Goal: Task Accomplishment & Management: Manage account settings

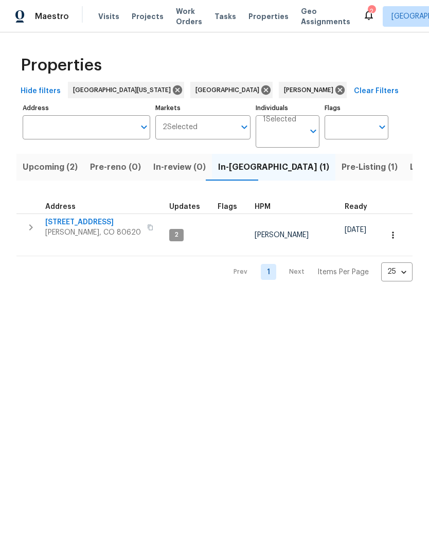
scroll to position [0, 15]
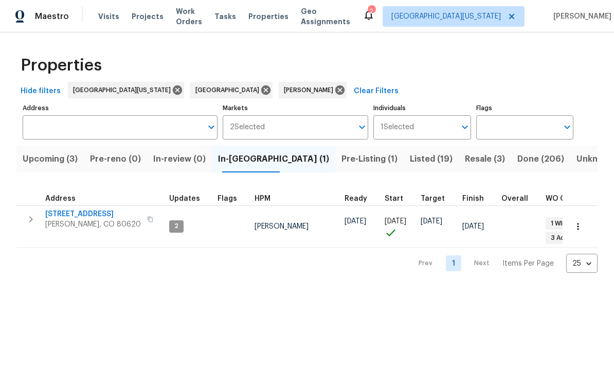
click at [63, 166] on span "Upcoming (3)" at bounding box center [50, 159] width 55 height 14
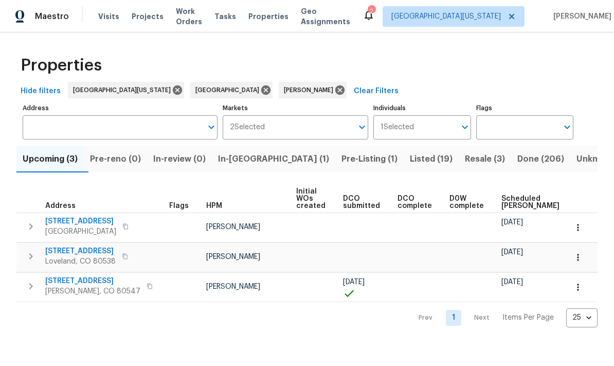
click at [68, 221] on span "354 Saratoga Way" at bounding box center [80, 221] width 71 height 10
click at [429, 228] on icon "button" at bounding box center [578, 227] width 10 height 10
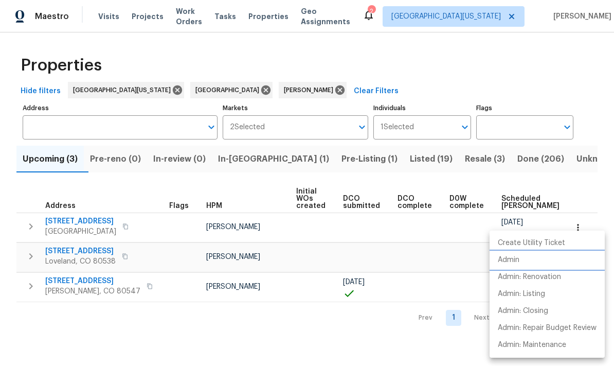
click at [429, 263] on p "Admin" at bounding box center [509, 260] width 22 height 11
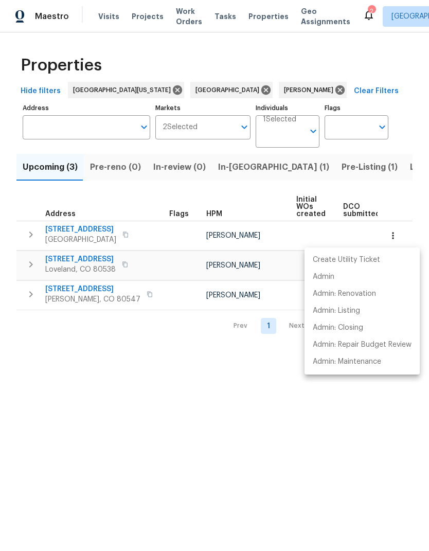
click at [284, 389] on div at bounding box center [214, 275] width 429 height 551
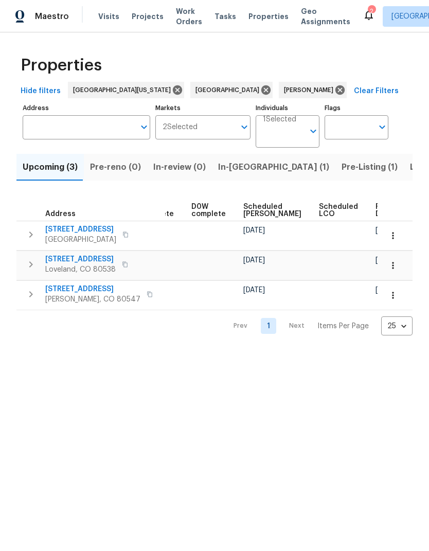
scroll to position [0, 258]
click at [376, 210] on span "Ready Date" at bounding box center [387, 210] width 23 height 14
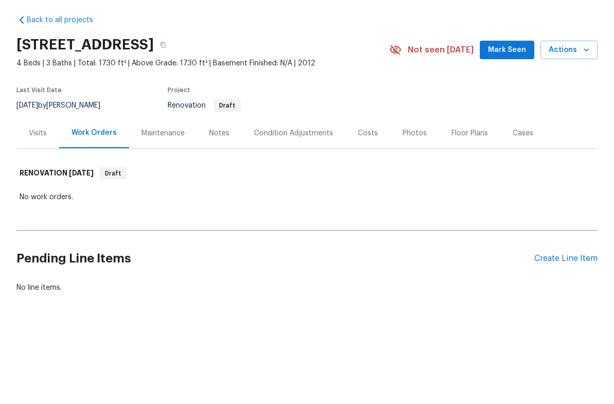
click at [38, 156] on div "Visits" at bounding box center [37, 171] width 43 height 30
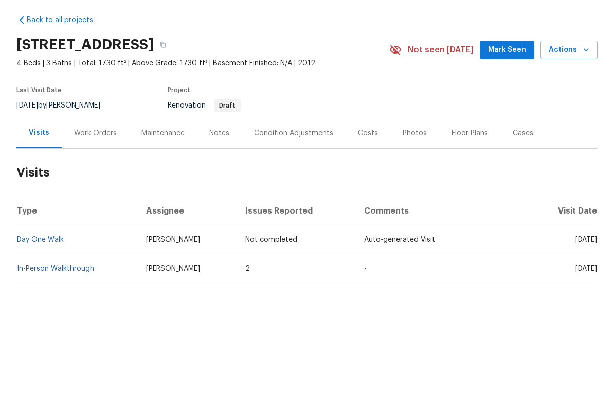
click at [62, 303] on link "In-Person Walkthrough" at bounding box center [55, 306] width 77 height 7
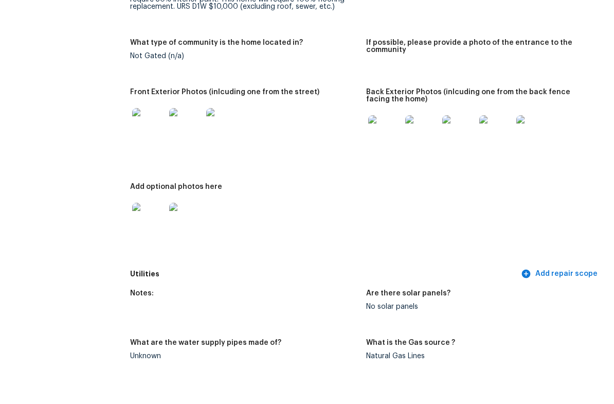
scroll to position [443, 0]
click at [392, 152] on img at bounding box center [384, 168] width 33 height 33
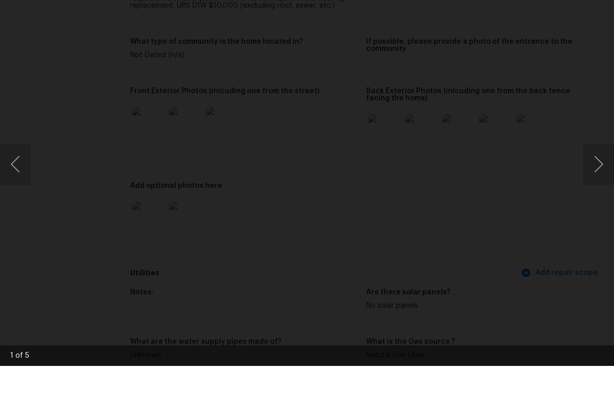
click at [598, 182] on button "Next image" at bounding box center [599, 202] width 31 height 41
click at [594, 182] on button "Next image" at bounding box center [599, 202] width 31 height 41
click at [595, 182] on button "Next image" at bounding box center [599, 202] width 31 height 41
click at [15, 182] on button "Previous image" at bounding box center [15, 202] width 31 height 41
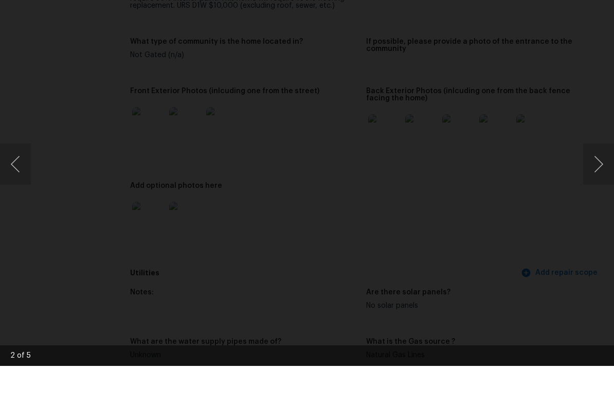
click at [23, 182] on button "Previous image" at bounding box center [15, 202] width 31 height 41
click at [32, 164] on div "Lightbox" at bounding box center [307, 202] width 614 height 404
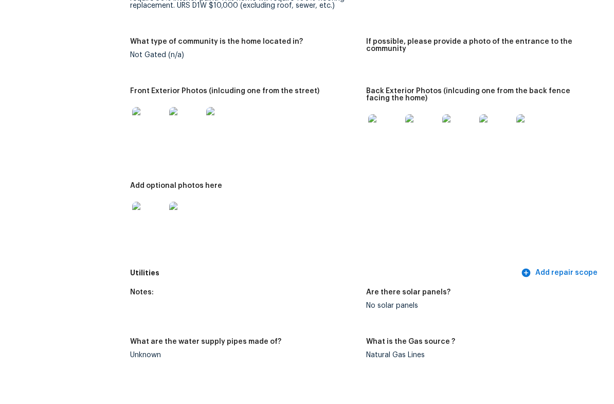
click at [192, 145] on img at bounding box center [185, 161] width 33 height 33
